Goal: Transaction & Acquisition: Purchase product/service

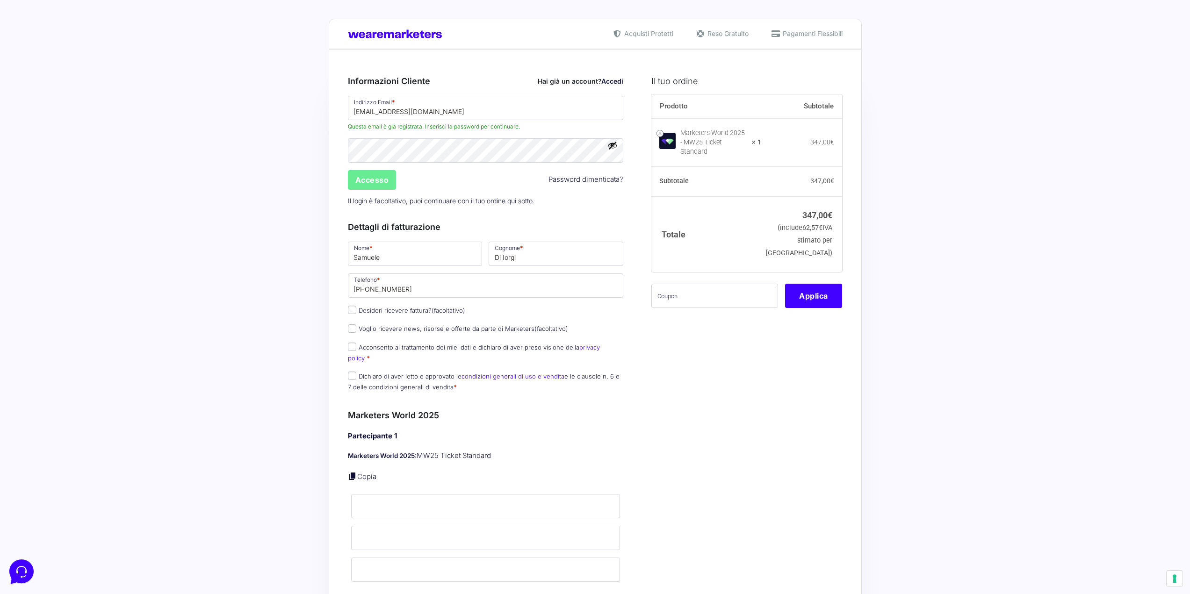
click at [747, 302] on div "Prodotto Subtotale Marketers World 2025 - MW25 Ticket Standard × 1 347,00 € Sub…" at bounding box center [746, 206] width 191 height 225
click at [746, 293] on input "text" at bounding box center [714, 296] width 127 height 24
click at [743, 286] on input "text" at bounding box center [714, 296] width 127 height 24
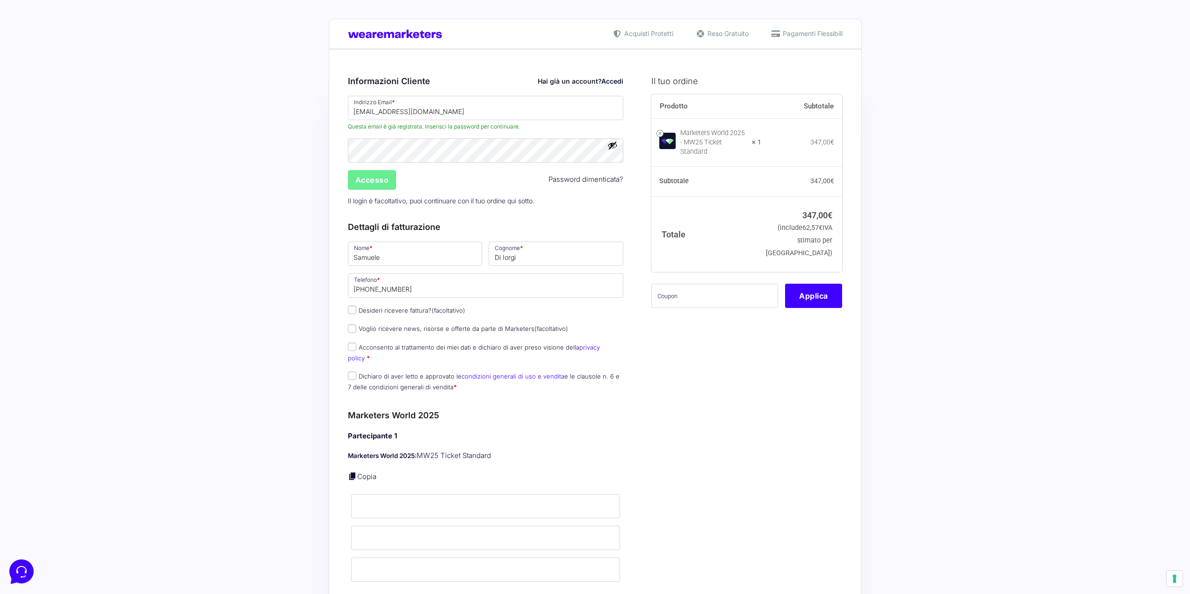
click at [740, 301] on div "Prodotto Subtotale Marketers World 2025 - MW25 Ticket Standard × 1 347,00 € Sub…" at bounding box center [746, 206] width 191 height 225
click at [736, 294] on input "text" at bounding box center [714, 296] width 127 height 24
paste input "SAMUMW25"
type input "SAMUMW25"
click at [808, 291] on button "Applica" at bounding box center [813, 296] width 57 height 24
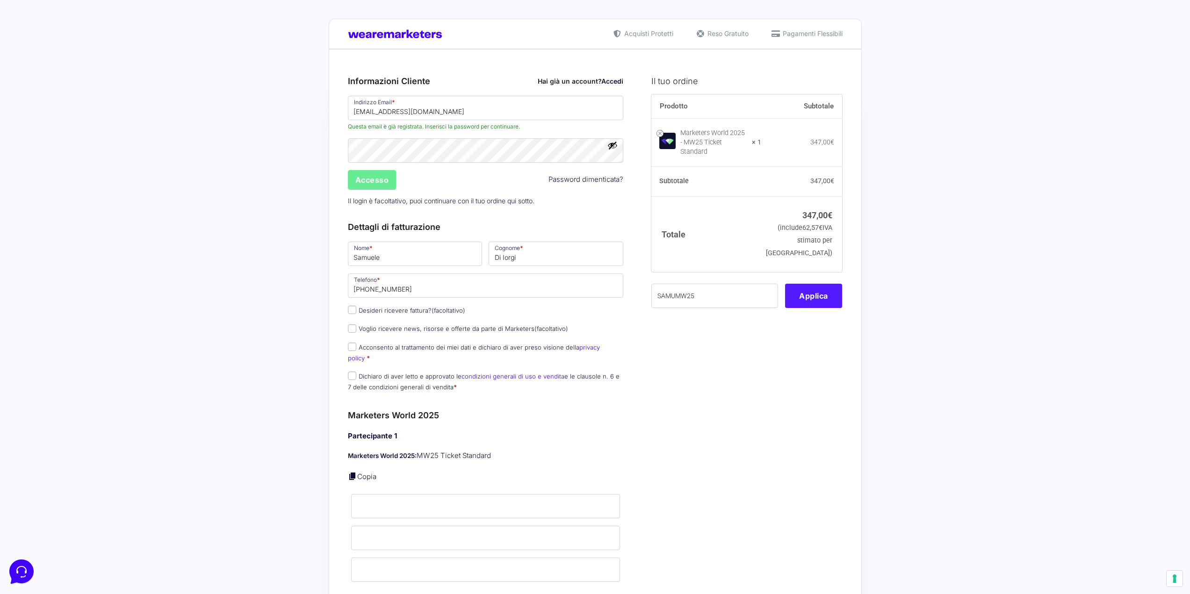
click at [808, 291] on button "Applica" at bounding box center [813, 296] width 57 height 24
